Goal: Transaction & Acquisition: Purchase product/service

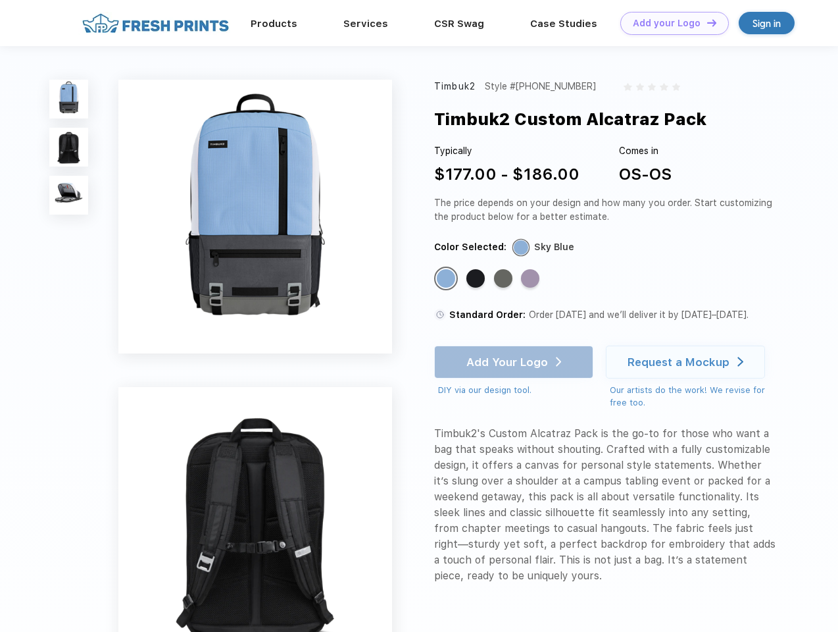
click at [670, 23] on link "Add your Logo Design Tool" at bounding box center [675, 23] width 109 height 23
click at [0, 0] on div "Design Tool" at bounding box center [0, 0] width 0 height 0
click at [706, 22] on link "Add your Logo Design Tool" at bounding box center [675, 23] width 109 height 23
click at [69, 99] on img at bounding box center [68, 99] width 39 height 39
click at [69, 147] on img at bounding box center [68, 147] width 39 height 39
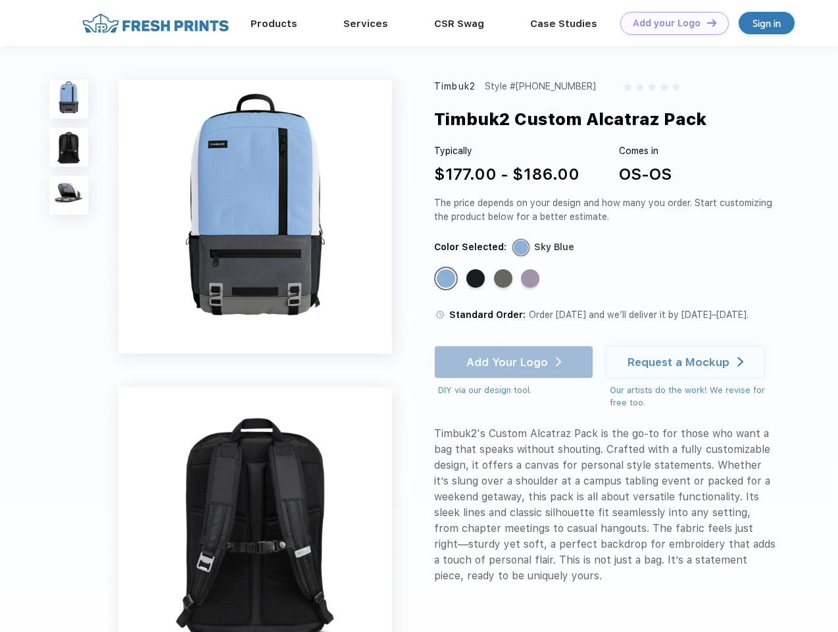
click at [69, 195] on img at bounding box center [68, 195] width 39 height 39
click at [447, 279] on div "Standard Color" at bounding box center [446, 278] width 18 height 18
click at [477, 279] on div "Standard Color" at bounding box center [476, 278] width 18 height 18
click at [505, 279] on div "Standard Color" at bounding box center [503, 278] width 18 height 18
click at [532, 279] on div "Standard Color" at bounding box center [530, 278] width 18 height 18
